Goal: Information Seeking & Learning: Learn about a topic

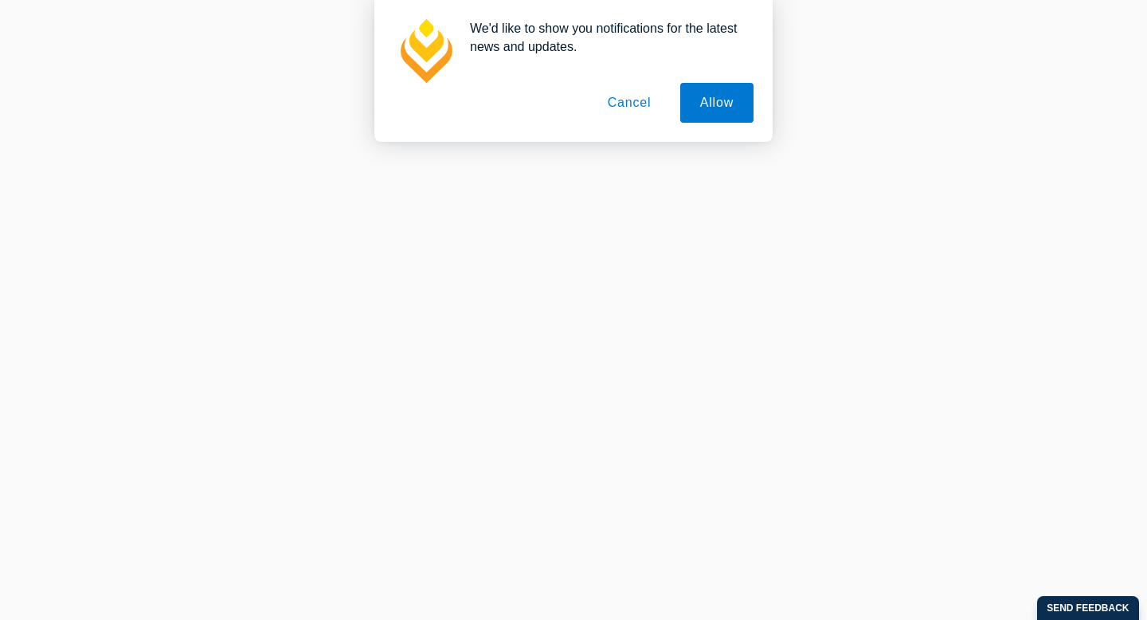
scroll to position [1333, 0]
click at [724, 100] on button "Allow" at bounding box center [716, 103] width 73 height 40
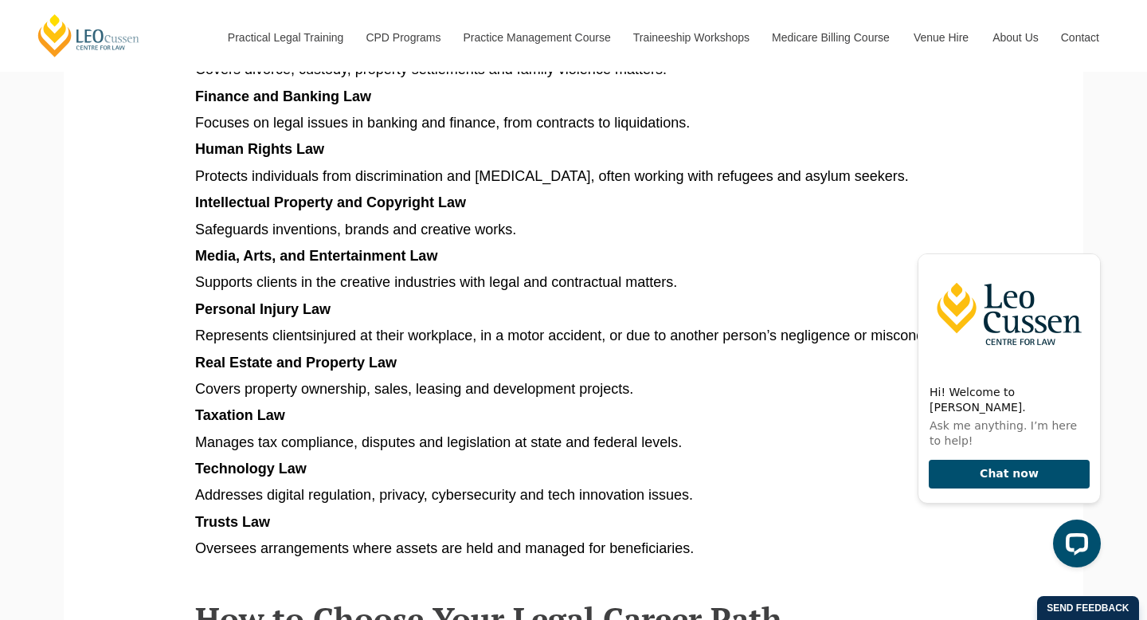
scroll to position [1483, 0]
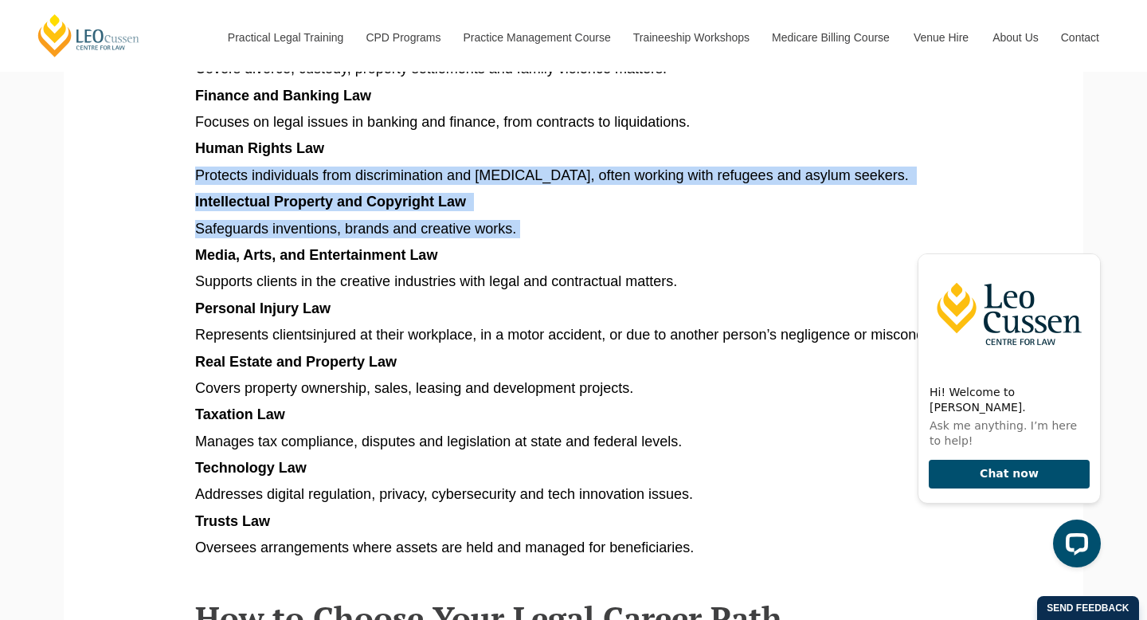
drag, startPoint x: 178, startPoint y: 141, endPoint x: 538, endPoint y: 205, distance: 365.7
click at [538, 220] on p "Safeguards inventions, brands and creative works." at bounding box center [573, 229] width 757 height 18
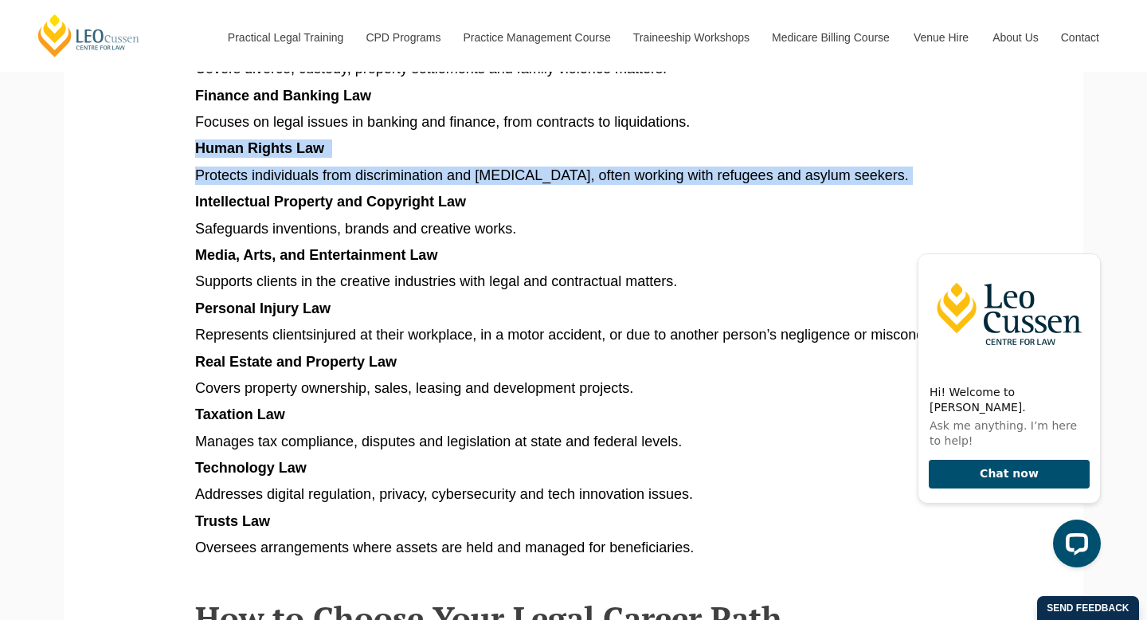
drag, startPoint x: 197, startPoint y: 131, endPoint x: 840, endPoint y: 164, distance: 644.5
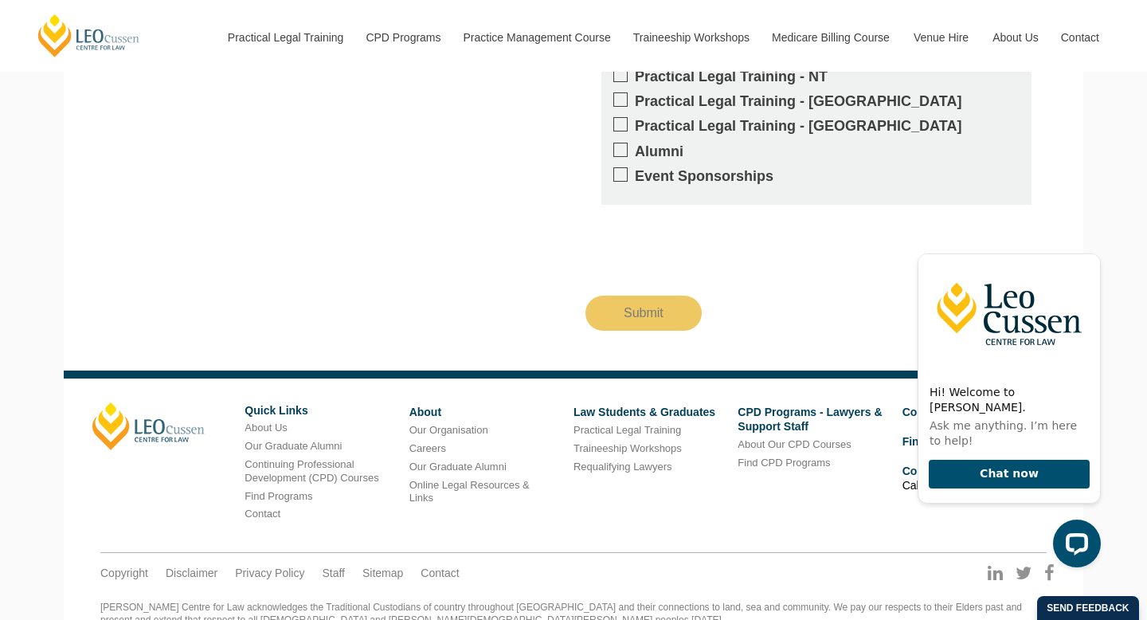
scroll to position [867, 0]
